Goal: Transaction & Acquisition: Purchase product/service

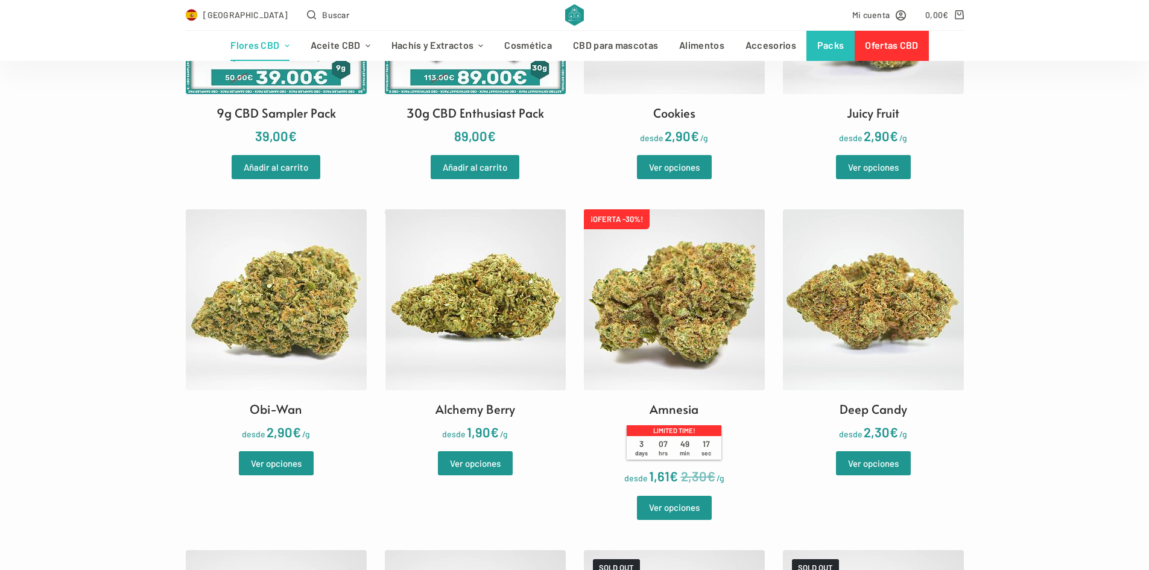
scroll to position [844, 0]
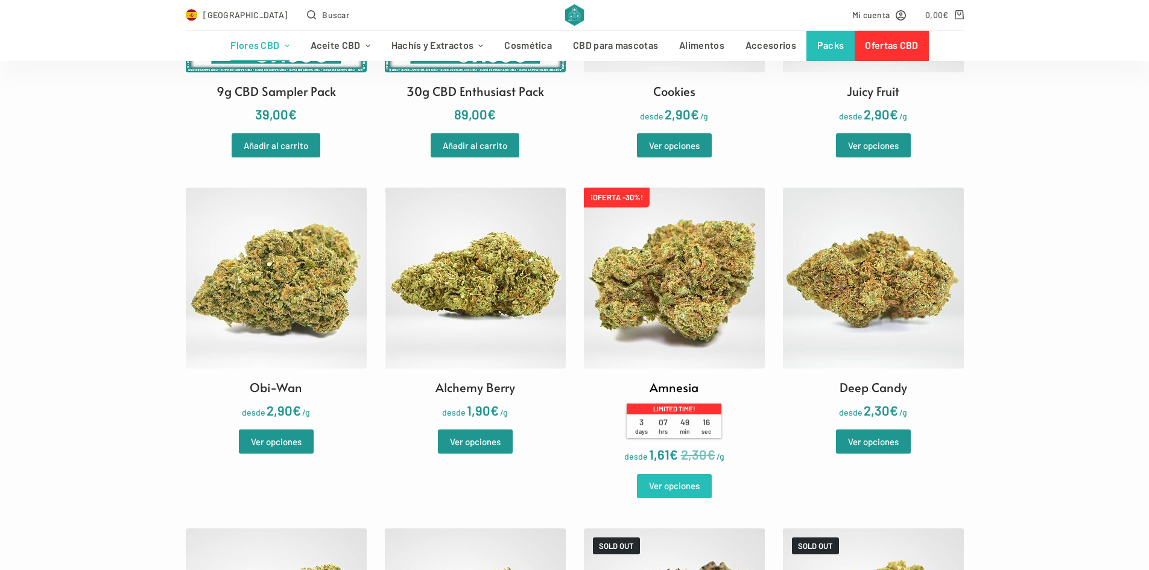
click at [678, 485] on link "Ver opciones" at bounding box center [674, 486] width 75 height 24
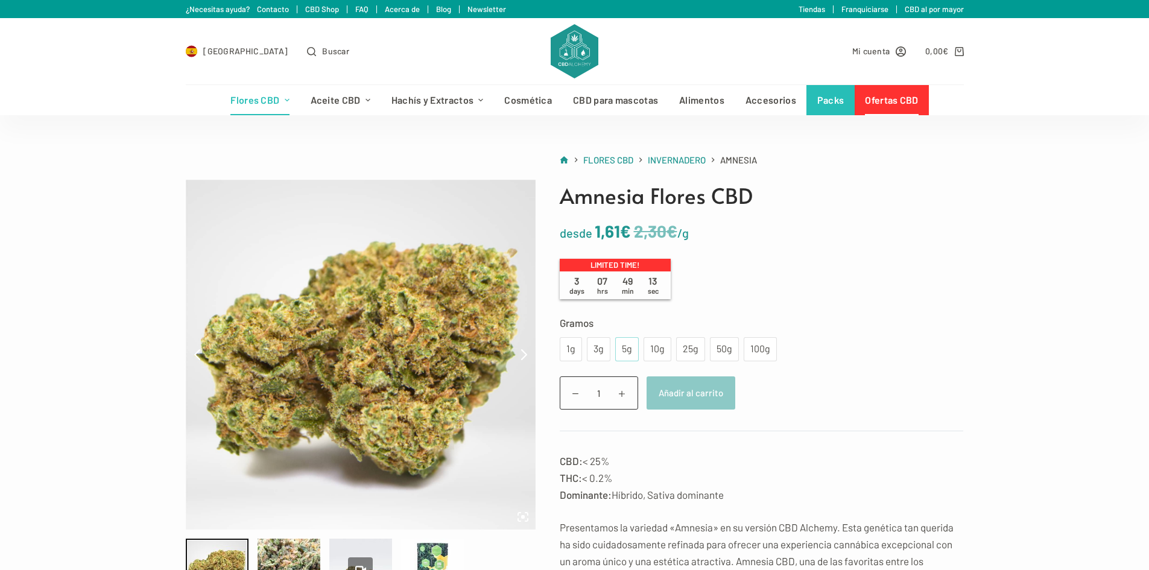
click at [625, 351] on div "5g" at bounding box center [626, 349] width 9 height 16
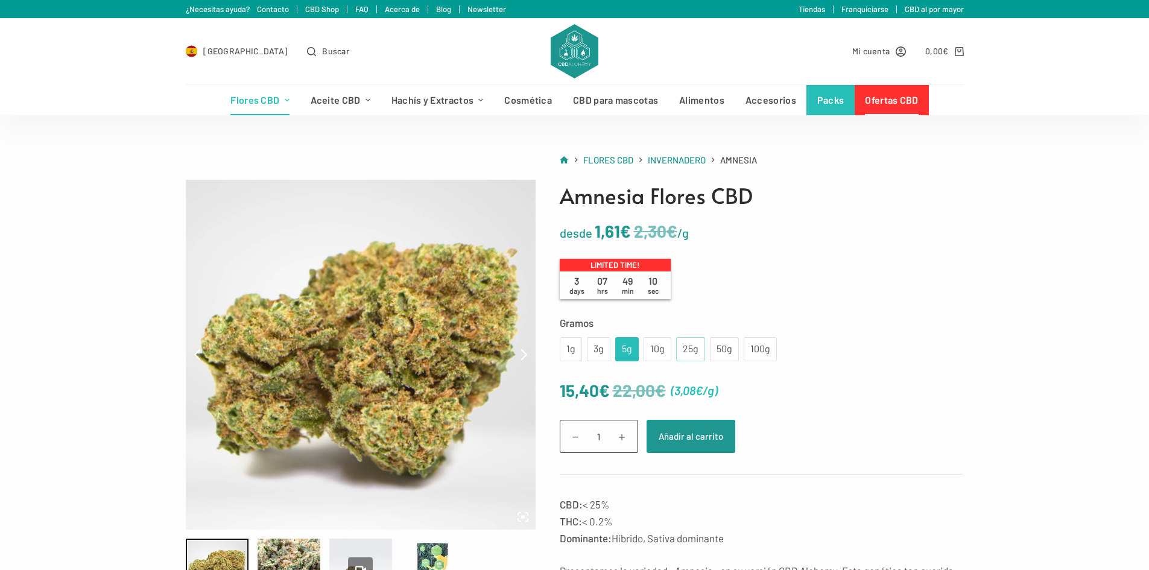
click at [687, 350] on div "25g" at bounding box center [690, 349] width 14 height 16
click at [751, 351] on div "100g" at bounding box center [760, 349] width 19 height 16
click at [721, 350] on div "50g" at bounding box center [724, 349] width 14 height 16
click at [686, 352] on div "25g" at bounding box center [690, 349] width 14 height 16
